Goal: Obtain resource: Download file/media

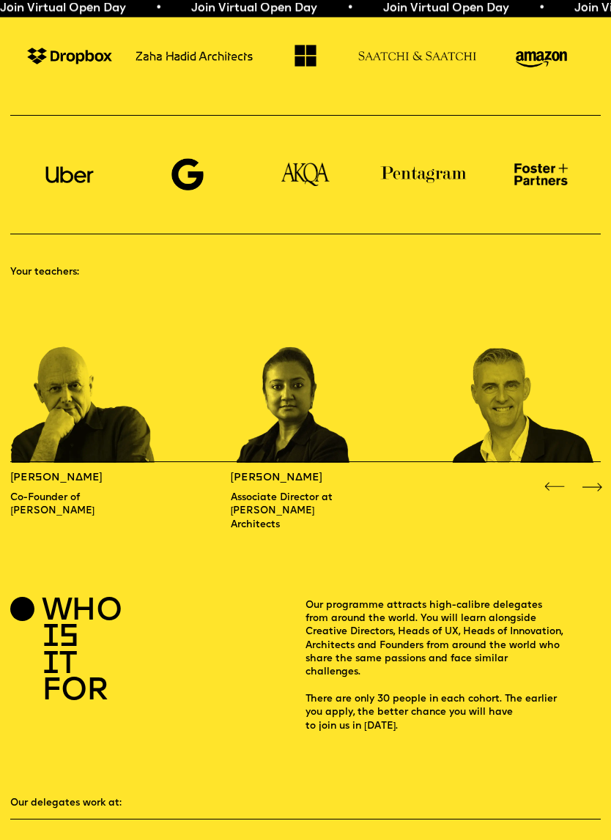
scroll to position [672, 0]
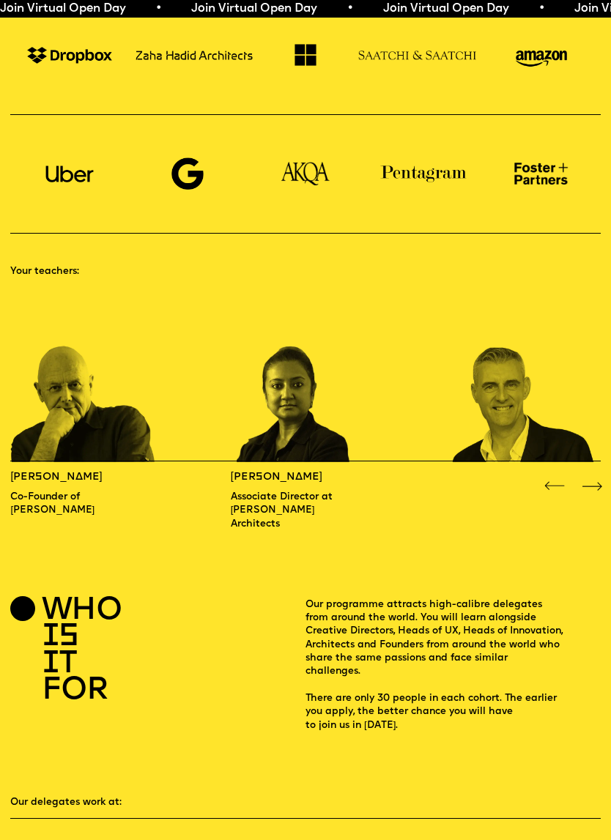
click at [594, 474] on div "Next slide" at bounding box center [591, 486] width 24 height 24
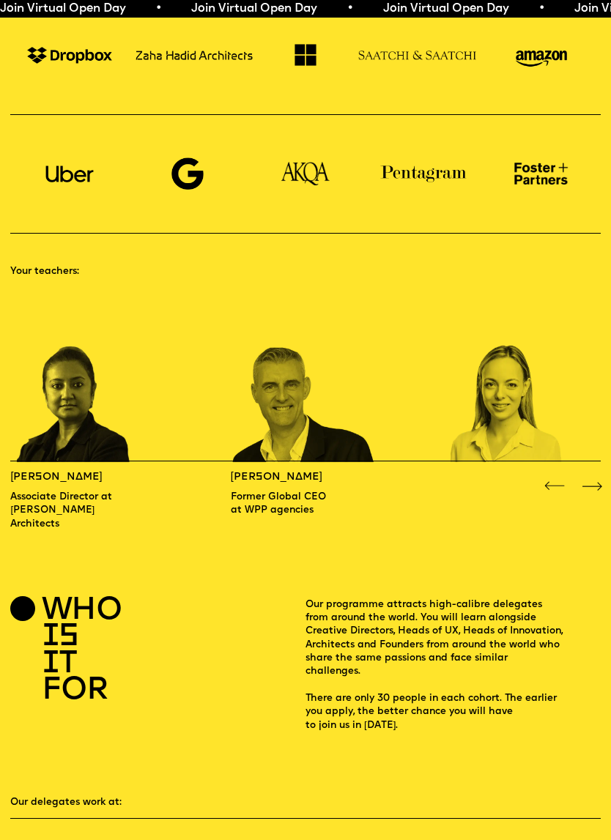
click at [595, 474] on div "Next slide" at bounding box center [591, 486] width 24 height 24
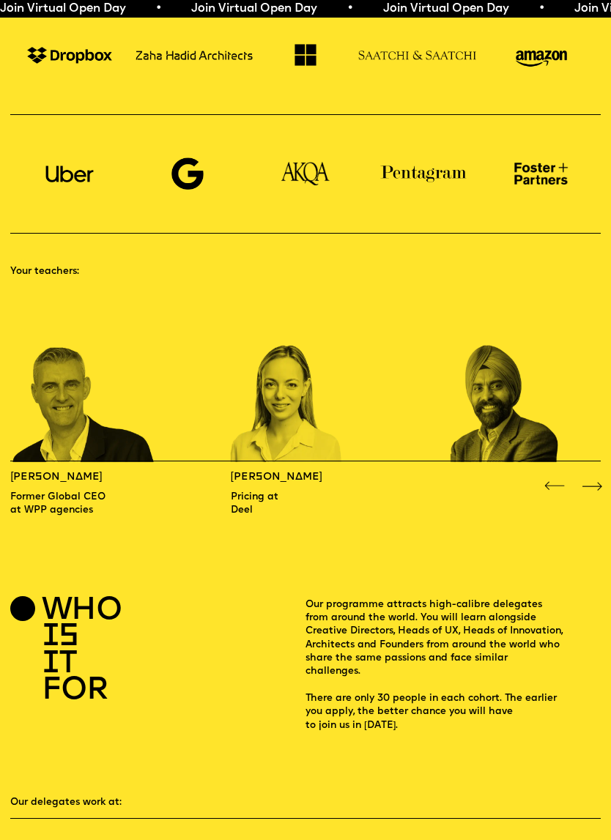
click at [591, 475] on div "Next slide" at bounding box center [591, 486] width 24 height 24
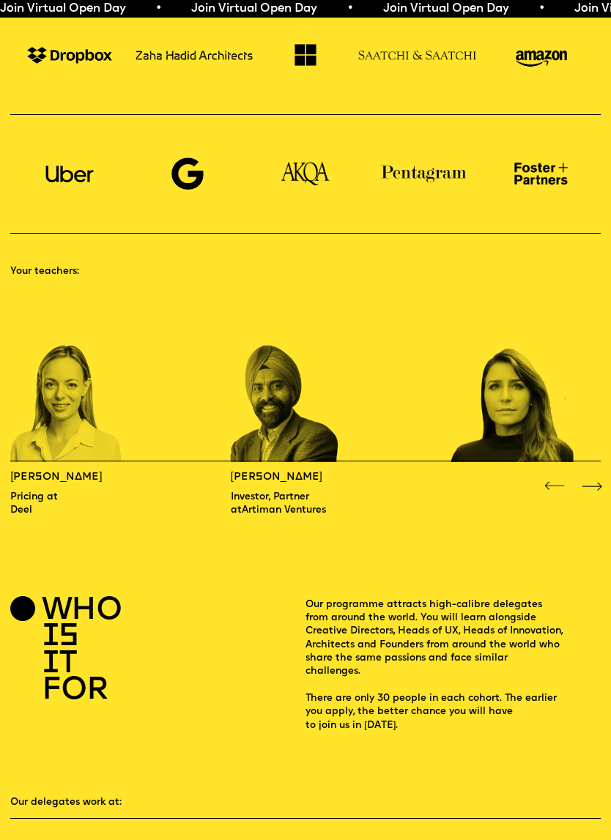
click at [594, 474] on div "Next slide" at bounding box center [591, 486] width 24 height 24
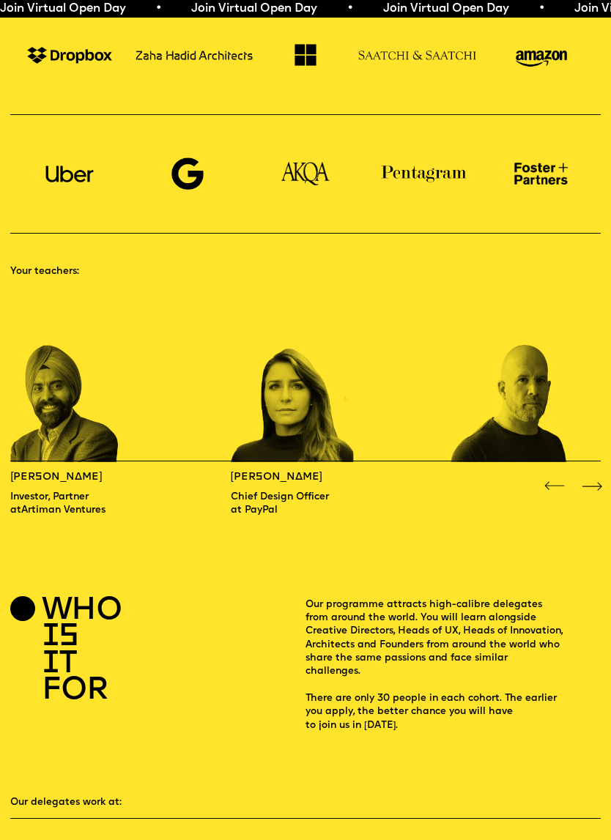
click at [595, 474] on div "Next slide" at bounding box center [591, 486] width 24 height 24
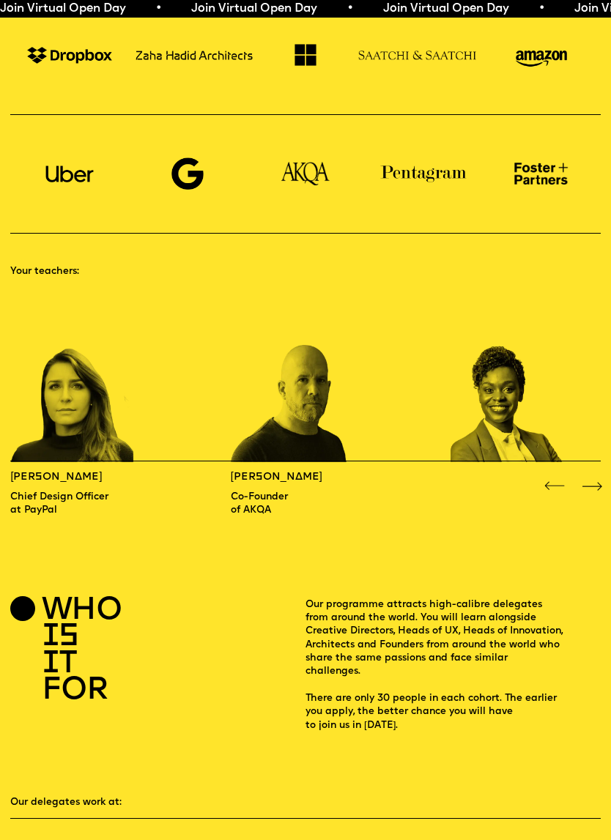
click at [602, 476] on div "Next slide" at bounding box center [591, 486] width 24 height 24
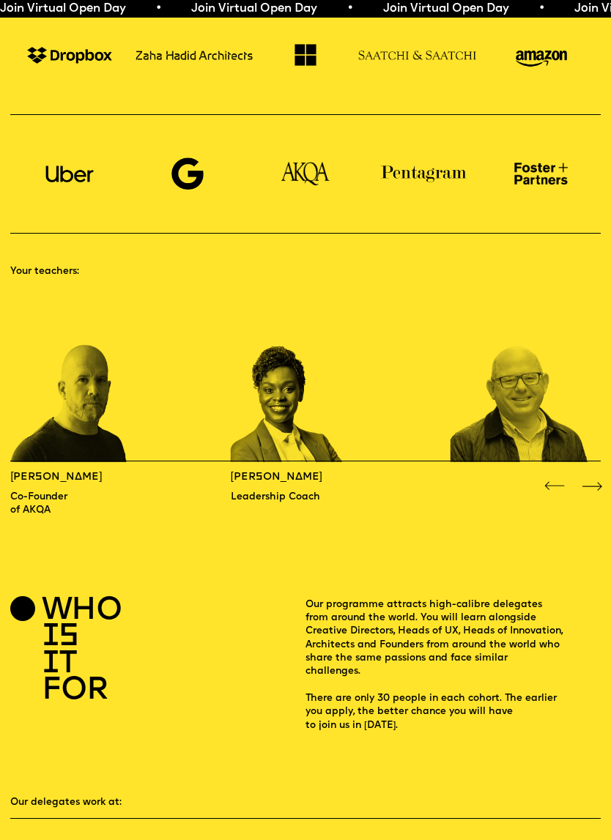
click at [602, 474] on div "Next slide" at bounding box center [591, 486] width 24 height 24
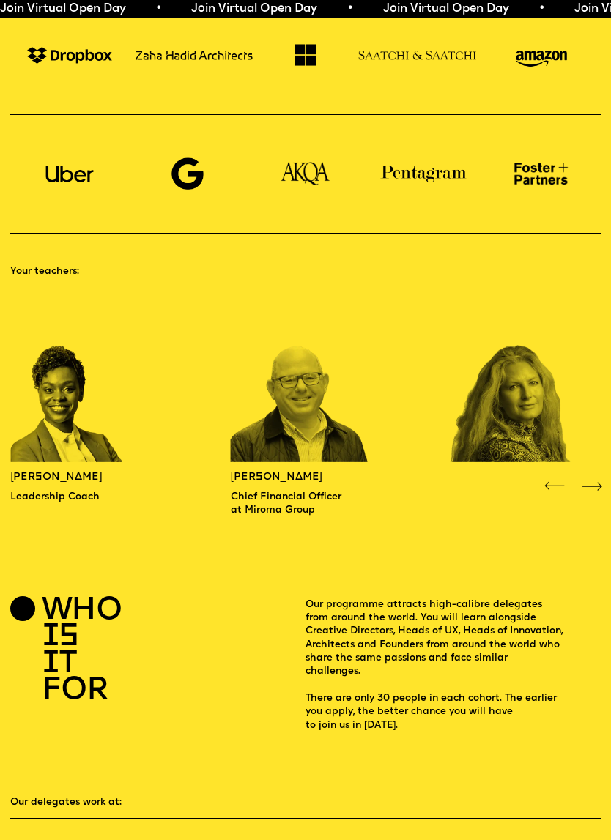
click at [600, 474] on div "Next slide" at bounding box center [591, 486] width 24 height 24
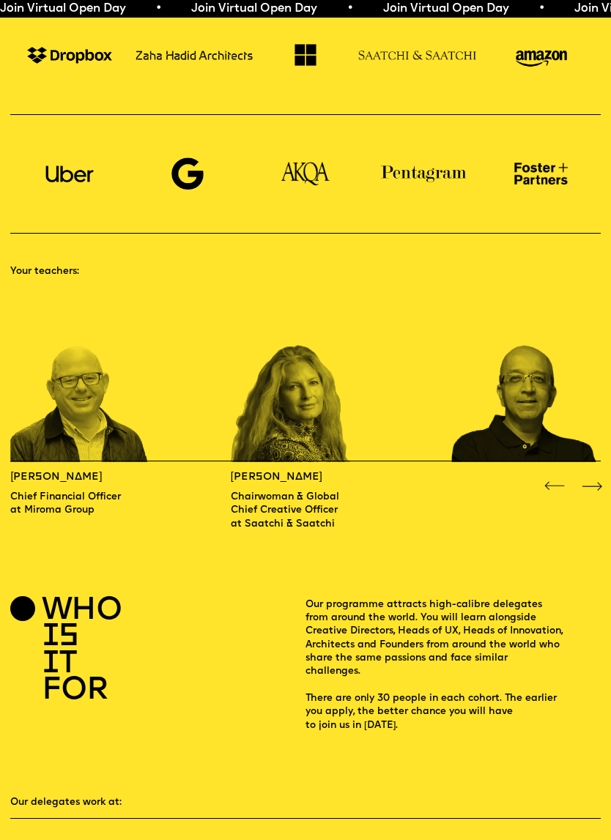
click at [596, 474] on div "Next slide" at bounding box center [591, 486] width 24 height 24
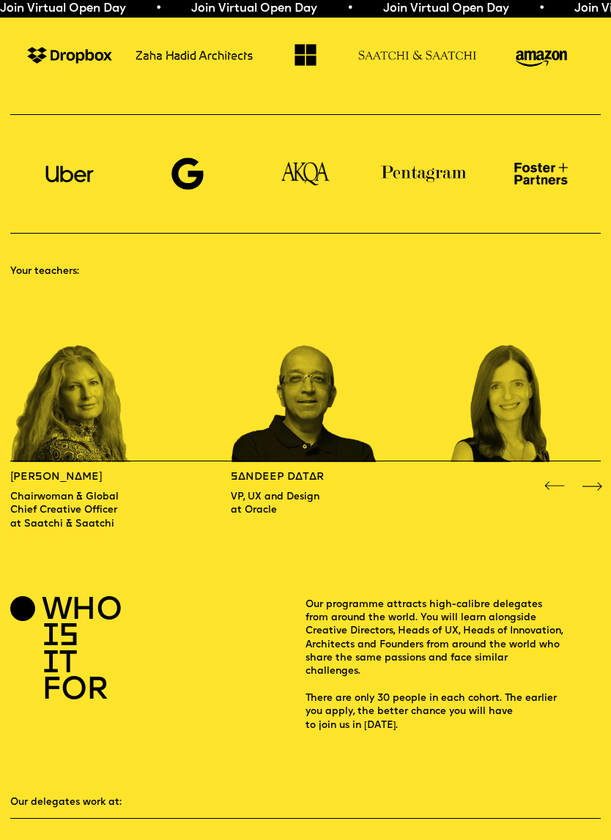
click at [594, 474] on div "Next slide" at bounding box center [591, 486] width 24 height 24
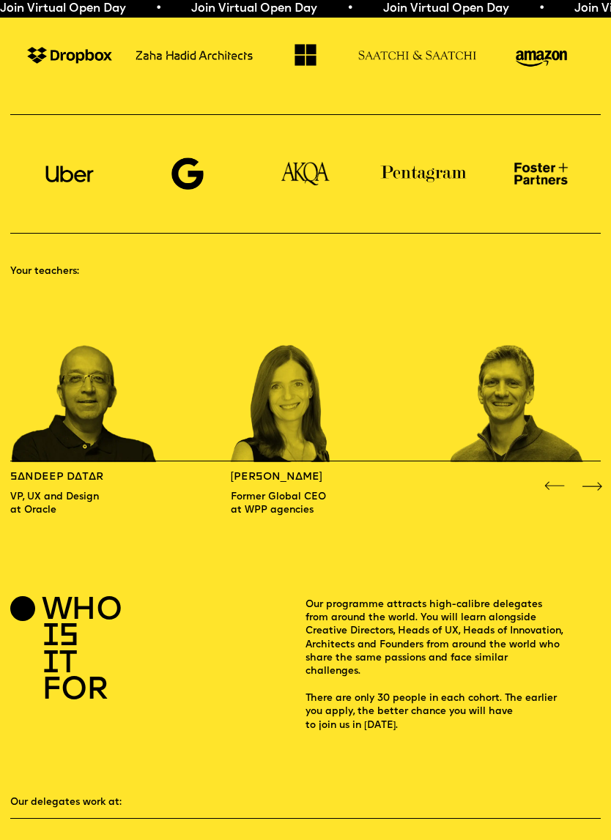
click at [598, 474] on div "Next slide" at bounding box center [591, 486] width 24 height 24
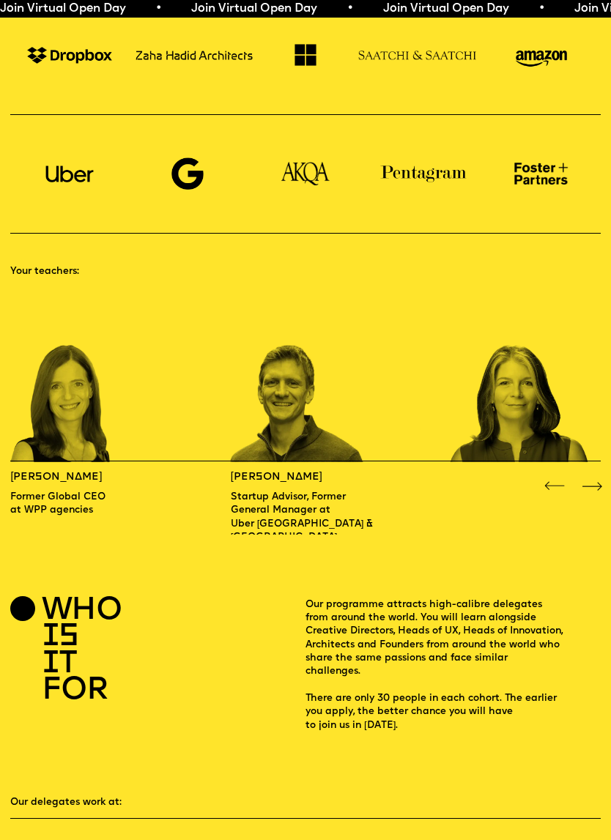
click at [596, 474] on div "Next slide" at bounding box center [591, 486] width 24 height 24
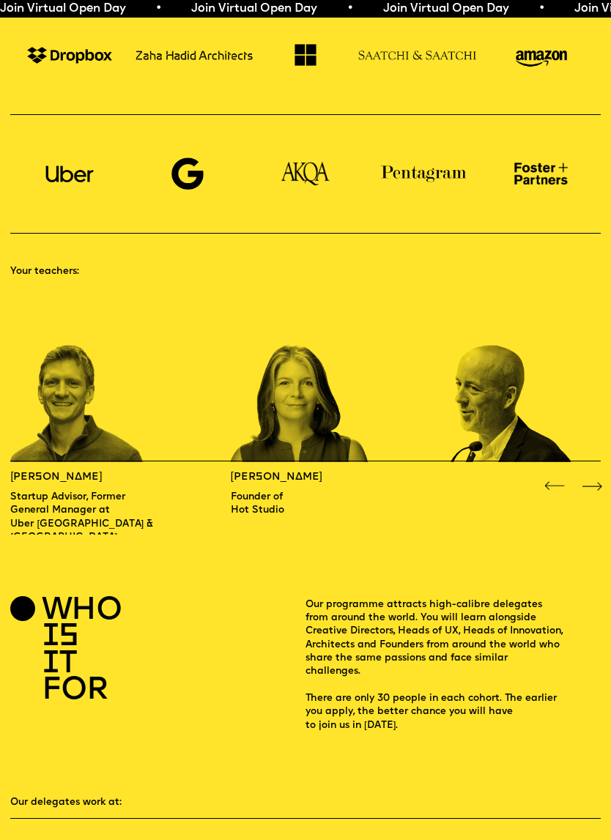
click at [594, 475] on div "Next slide" at bounding box center [591, 486] width 24 height 24
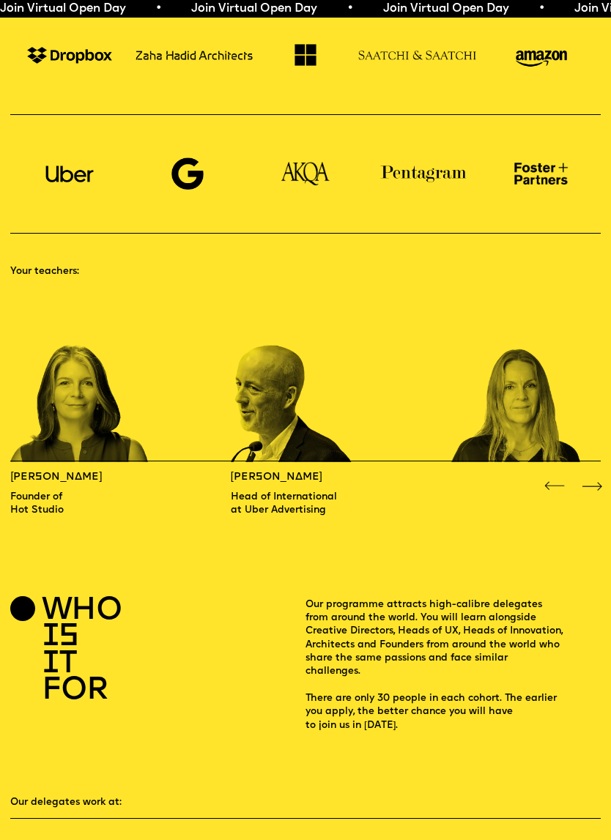
click at [594, 475] on div "Next slide" at bounding box center [591, 486] width 24 height 24
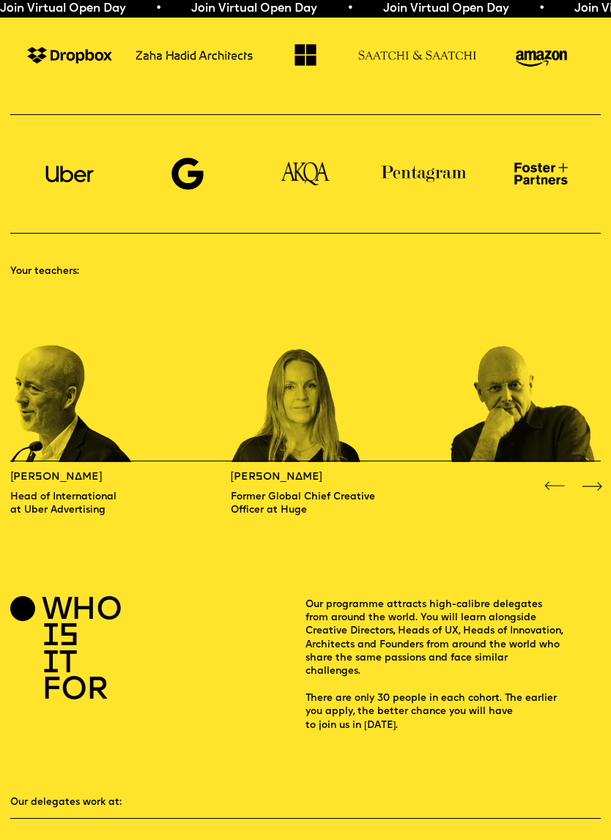
click at [594, 475] on div "Next slide" at bounding box center [591, 486] width 24 height 24
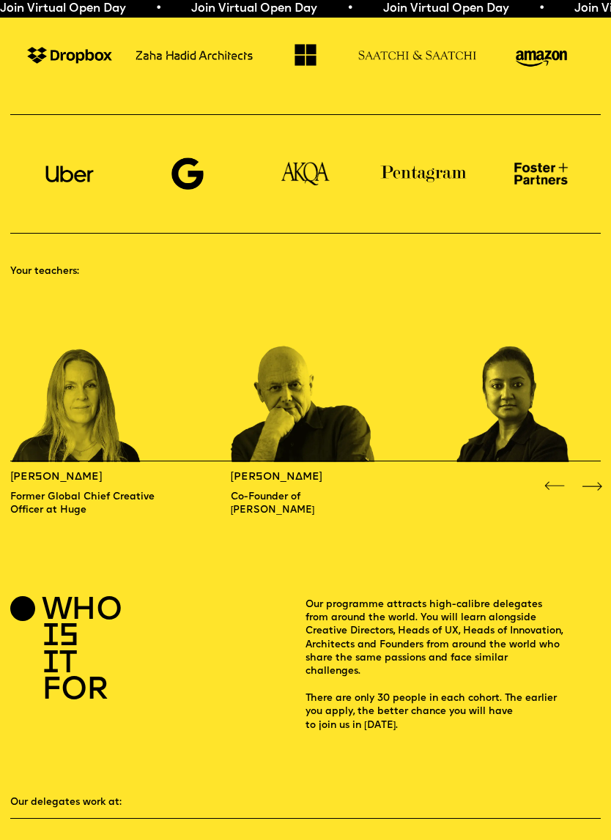
click at [593, 476] on div "Next slide" at bounding box center [591, 486] width 24 height 24
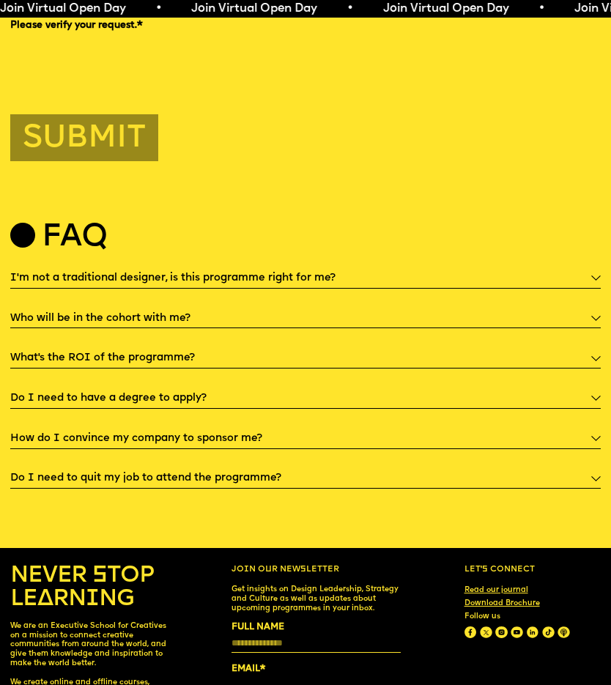
scroll to position [3018, 0]
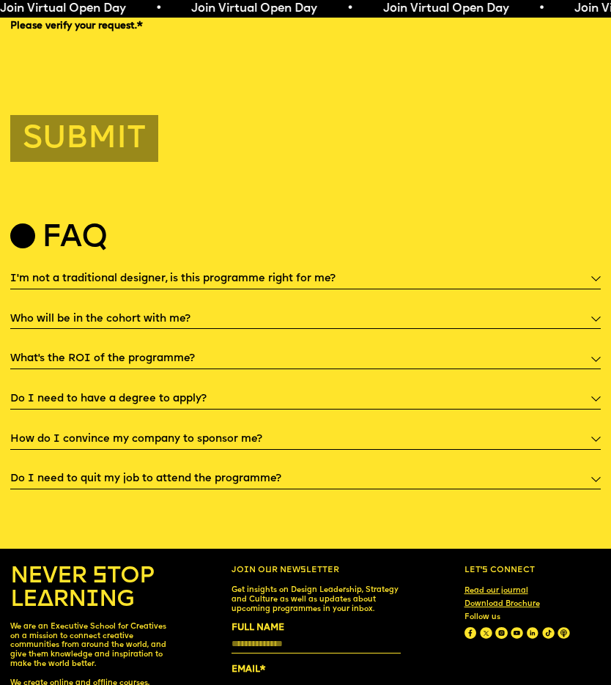
click at [534, 596] on link "Download Brochure" at bounding box center [502, 605] width 84 height 18
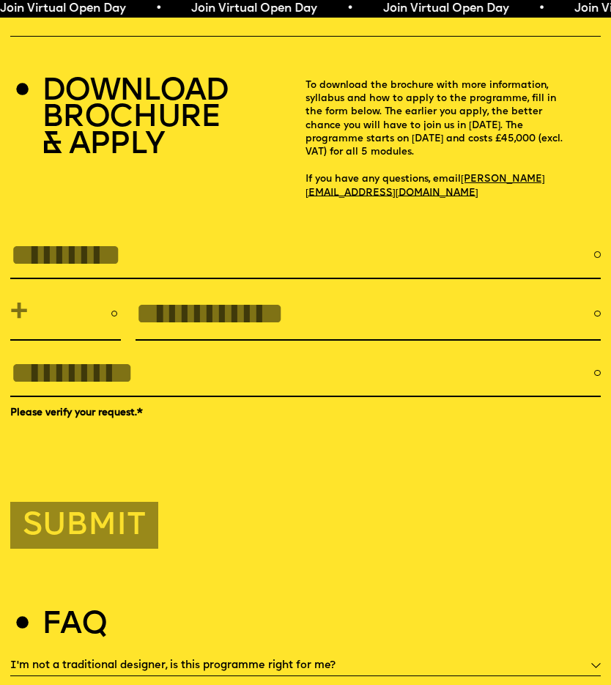
scroll to position [2631, 0]
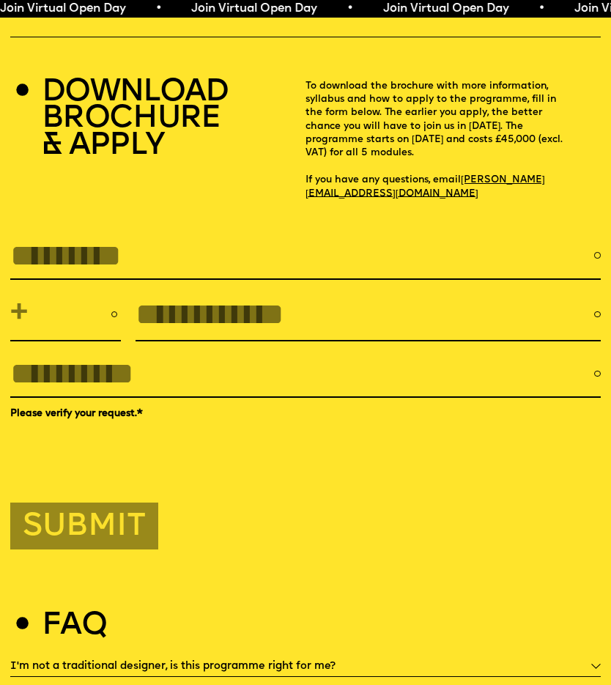
click at [26, 80] on div "DOWNLOAD BROCHURE & APPLY" at bounding box center [157, 140] width 295 height 121
click at [22, 84] on div at bounding box center [23, 90] width 12 height 12
click at [31, 80] on div "DOWNLOAD BROCHURE & APPLY" at bounding box center [157, 140] width 295 height 121
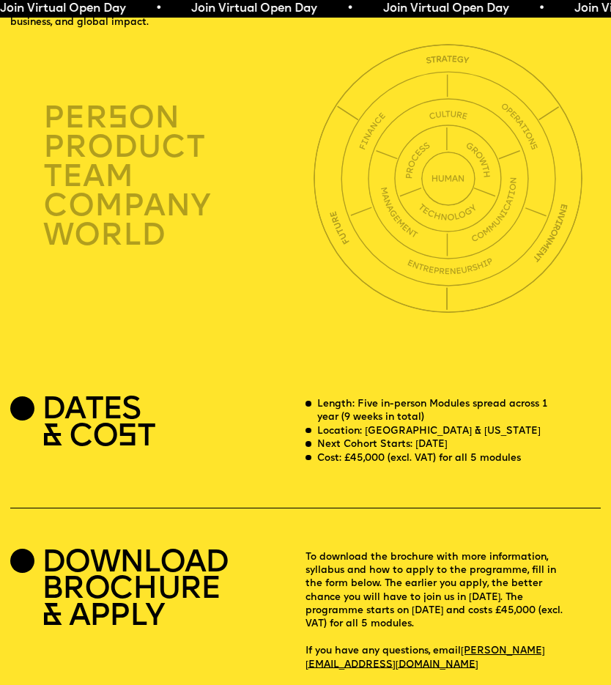
scroll to position [2147, 0]
